Goal: Information Seeking & Learning: Learn about a topic

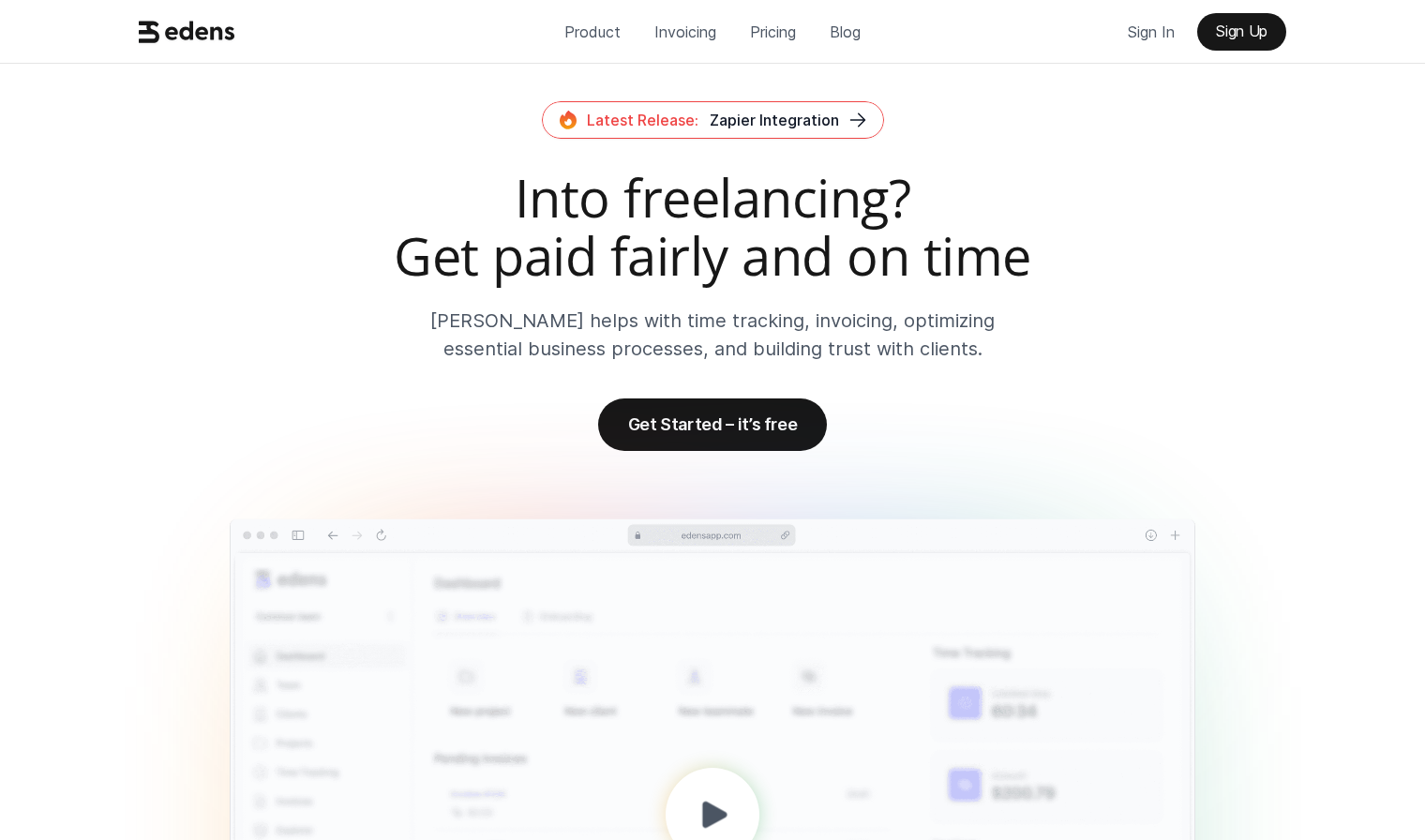
scroll to position [495, 0]
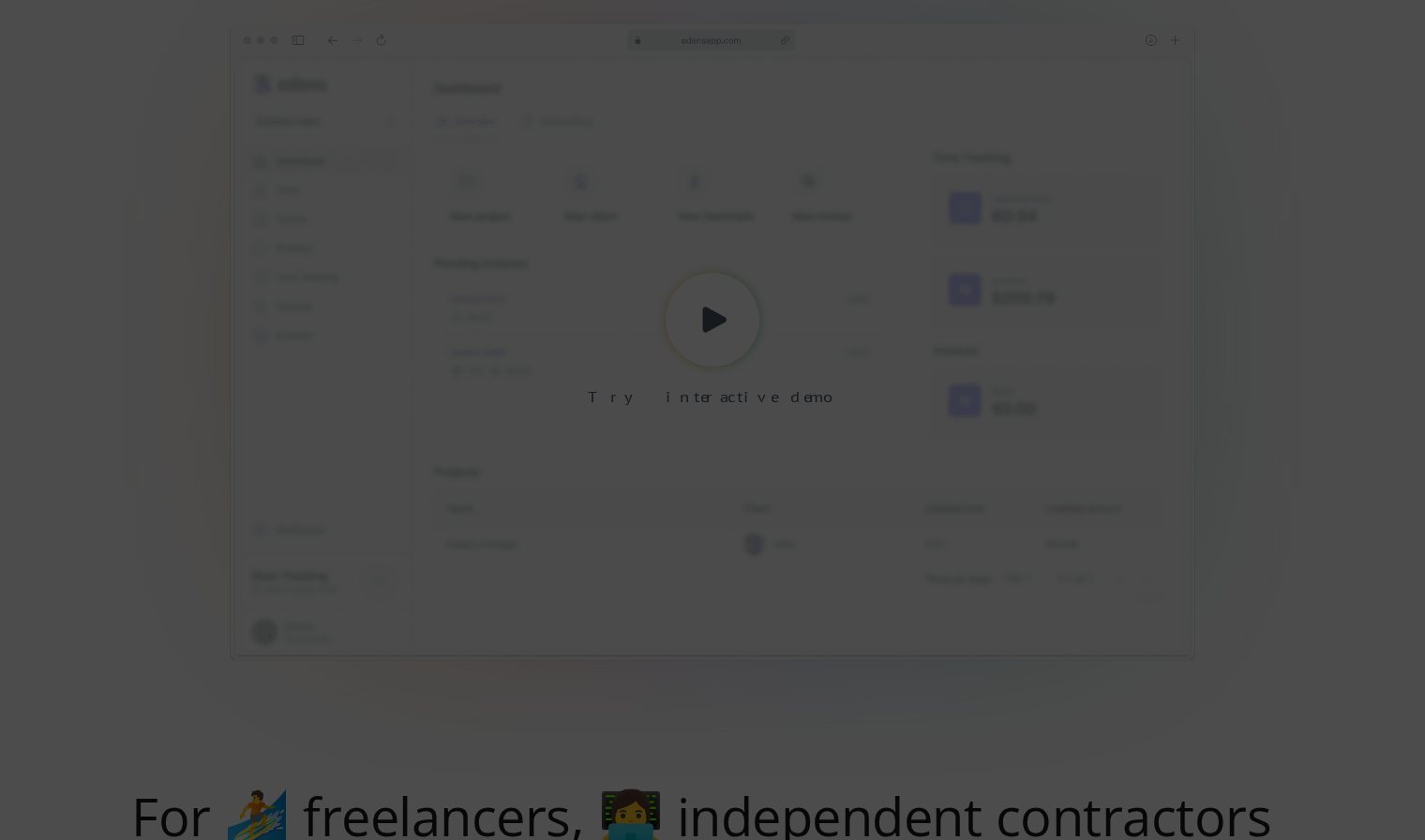
click at [1310, 311] on div at bounding box center [712, 420] width 1425 height 840
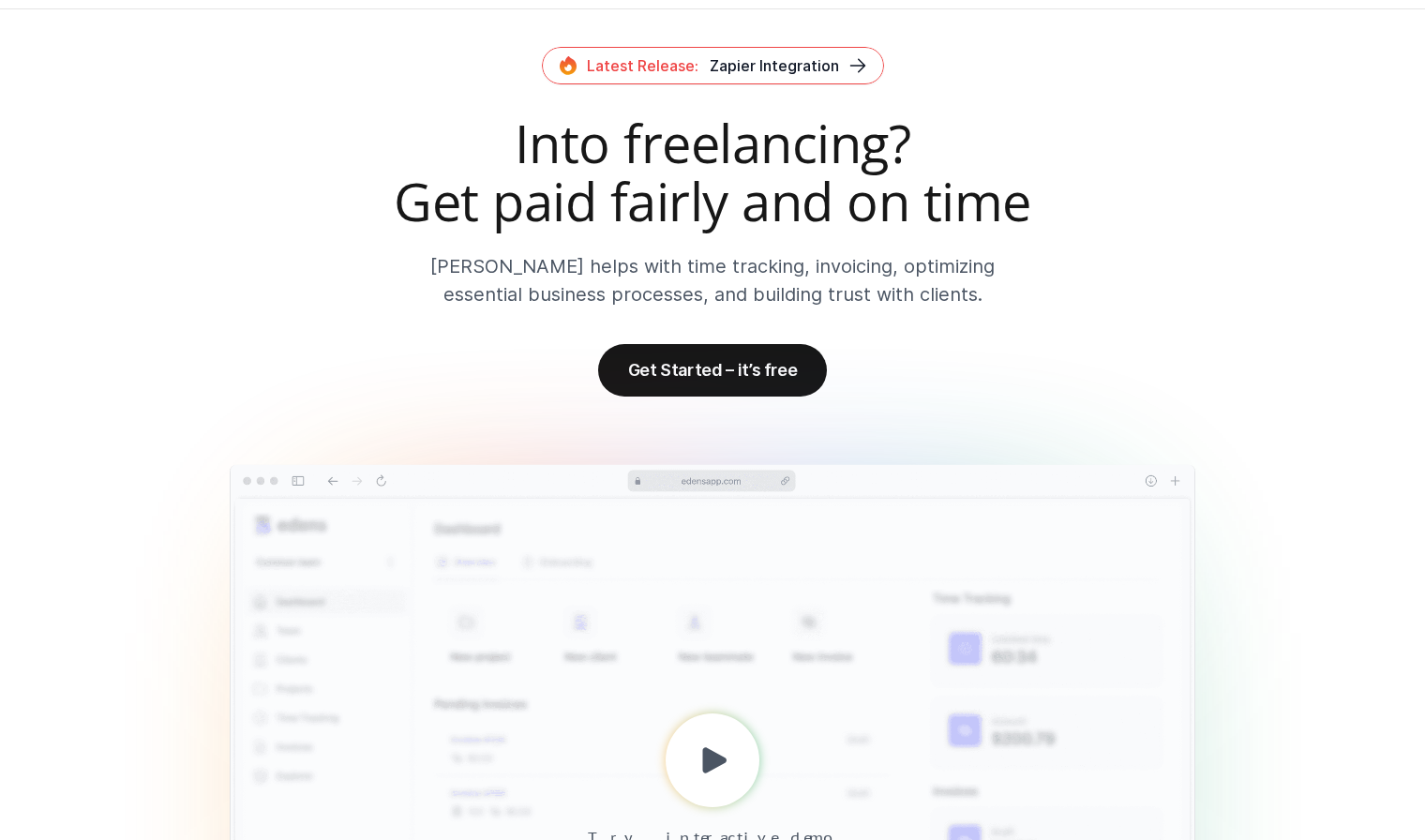
scroll to position [0, 0]
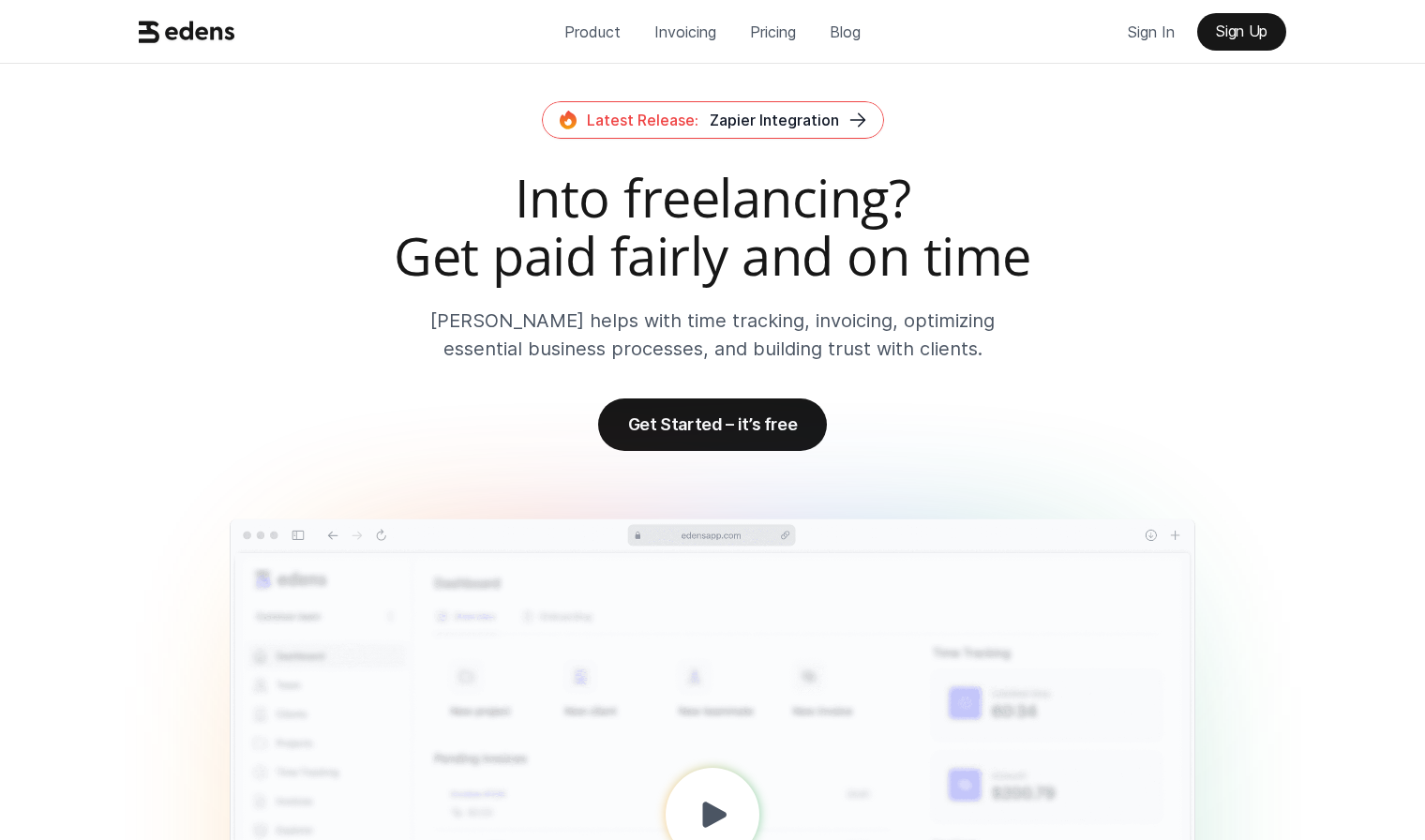
drag, startPoint x: 927, startPoint y: 403, endPoint x: 921, endPoint y: 390, distance: 14.3
click at [927, 392] on div "Latest Release: Zapier Integration Into freelancing? Get paid fairly and on tim…" at bounding box center [712, 276] width 1192 height 350
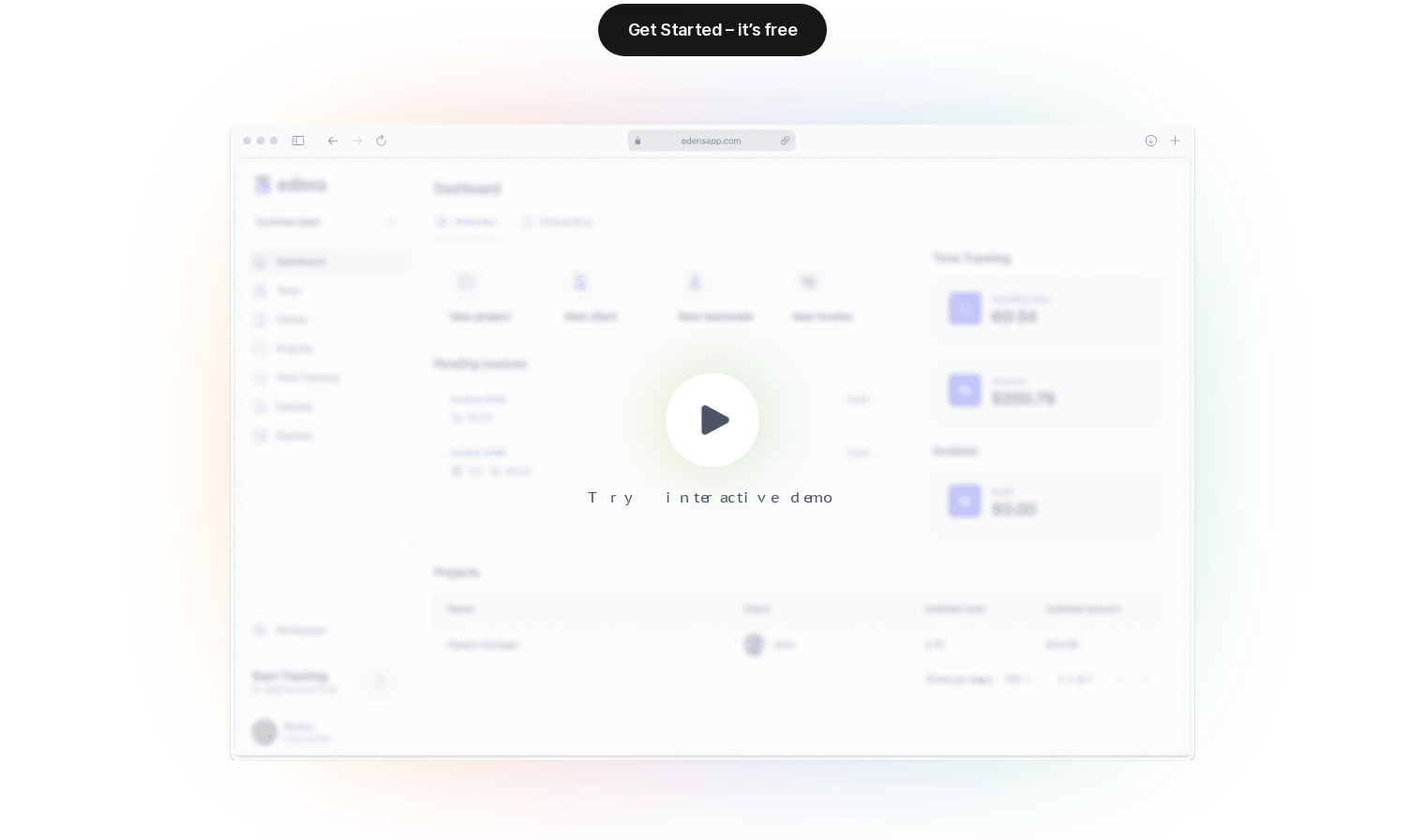
scroll to position [395, 0]
click at [699, 427] on icon at bounding box center [714, 418] width 43 height 43
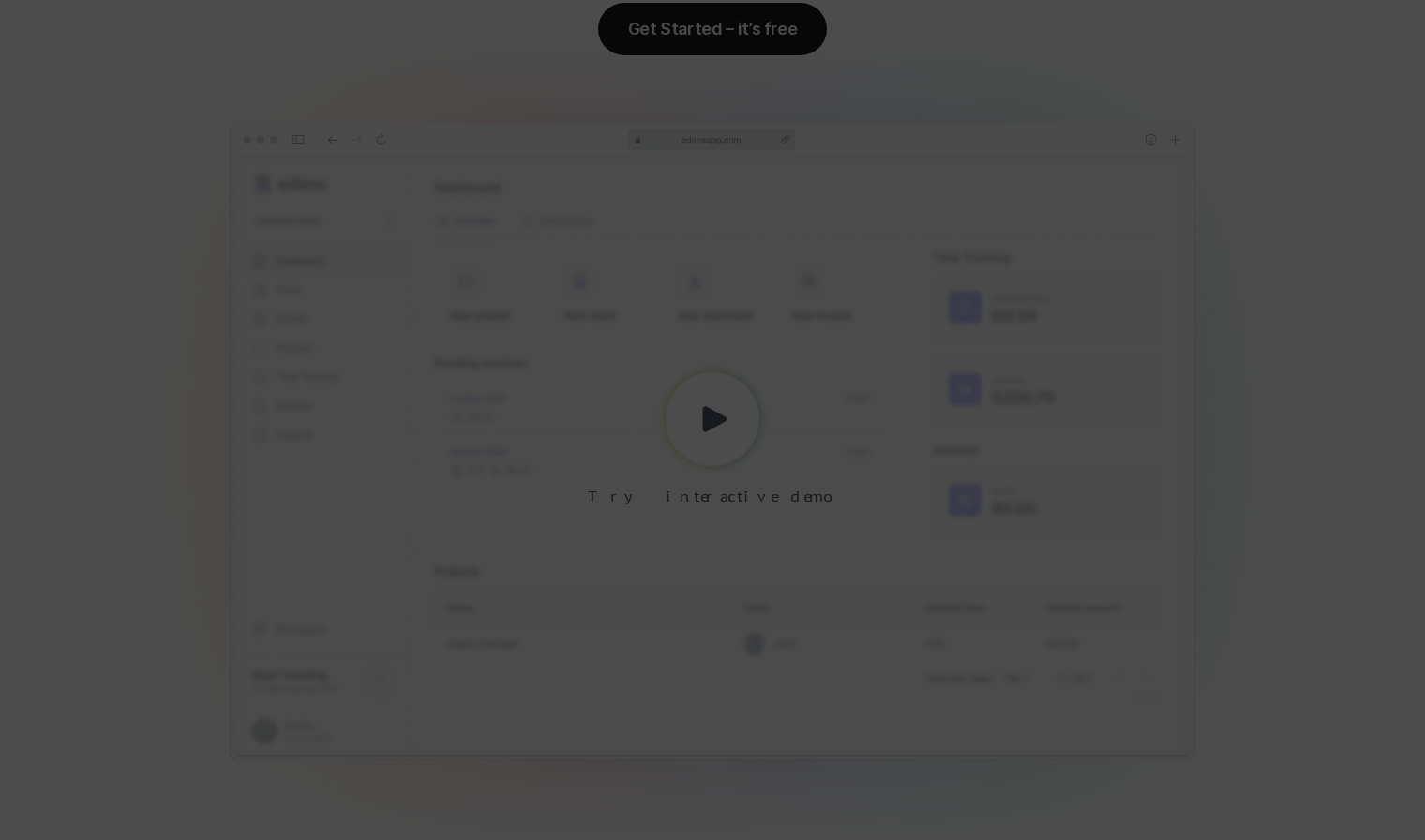
click at [1273, 350] on div at bounding box center [712, 420] width 1425 height 840
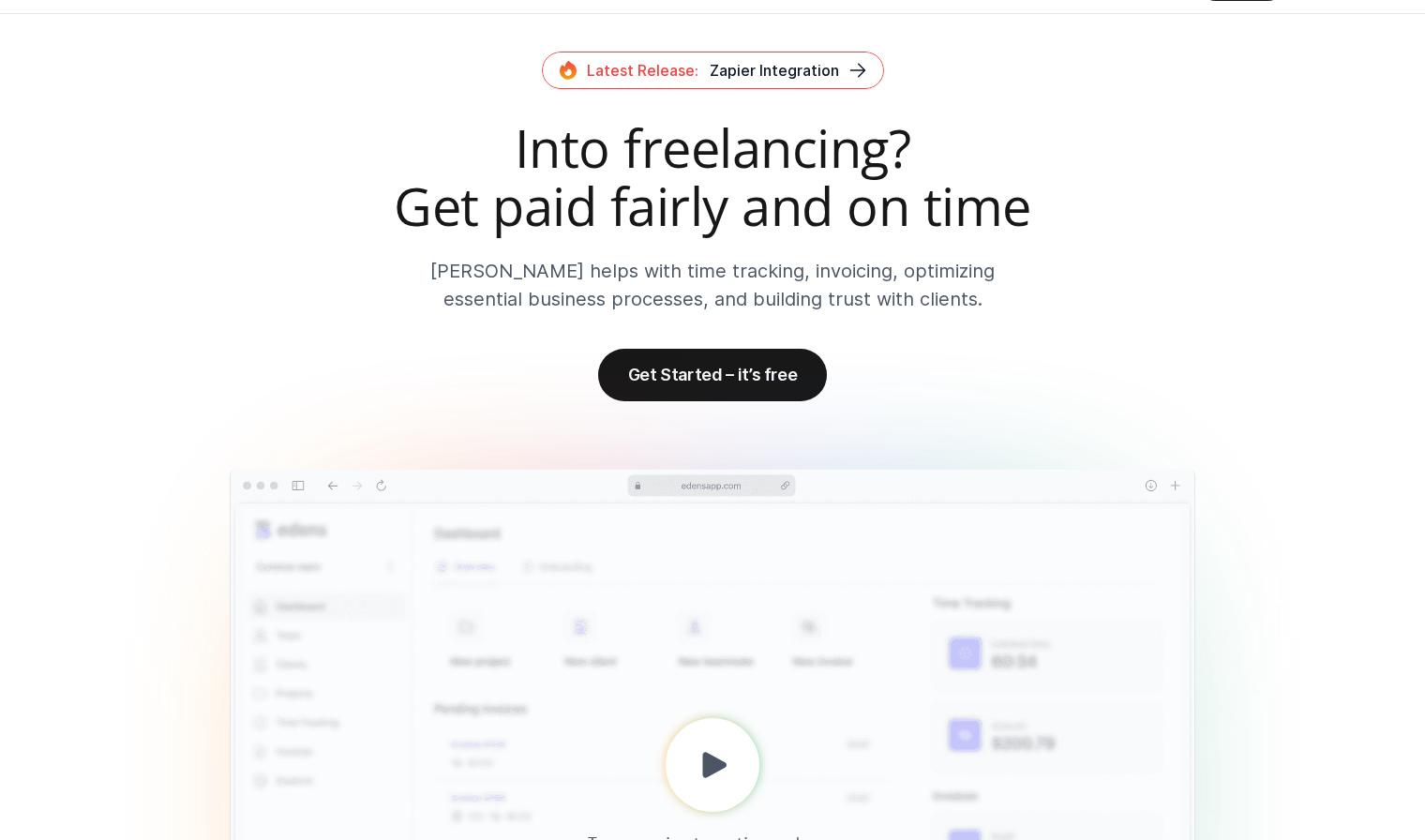
scroll to position [0, 0]
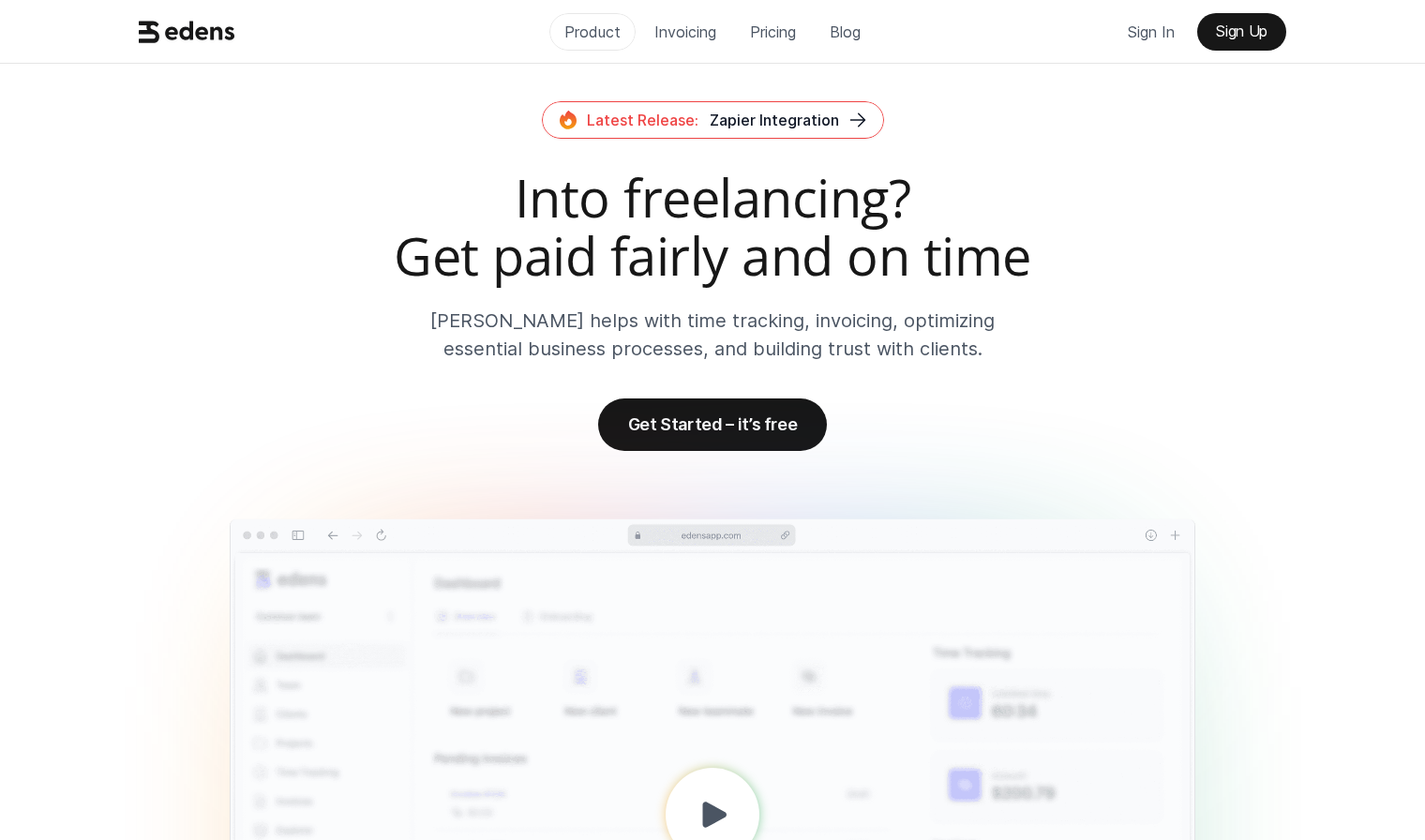
click at [599, 32] on p "Product" at bounding box center [592, 32] width 57 height 28
click at [678, 35] on p "Invoicing" at bounding box center [685, 32] width 62 height 28
